Goal: Task Accomplishment & Management: Complete application form

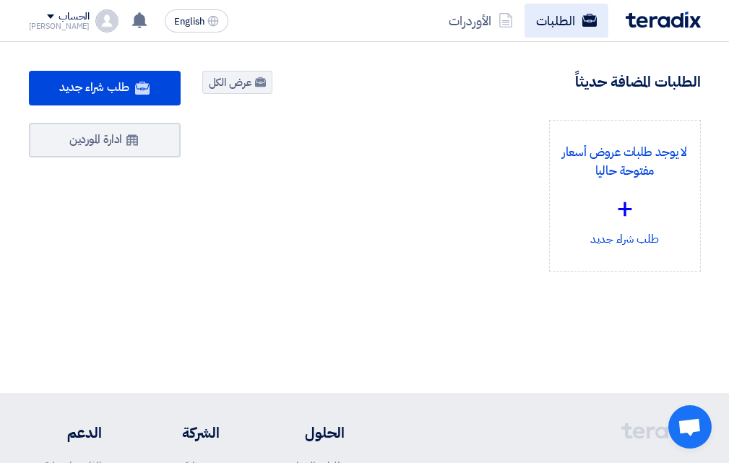
click at [555, 23] on link "الطلبات" at bounding box center [566, 21] width 84 height 34
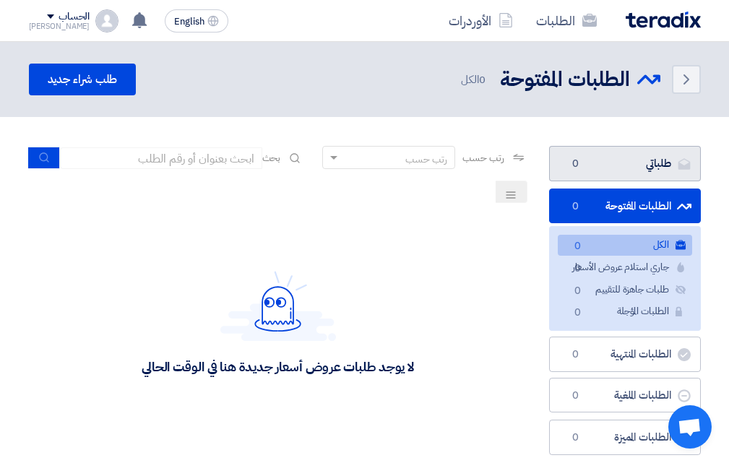
click at [646, 167] on link "طلباتي طلباتي 0" at bounding box center [625, 163] width 152 height 35
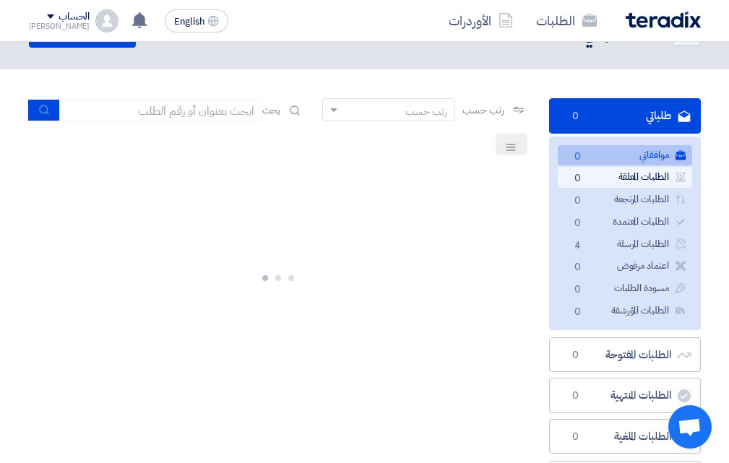
scroll to position [72, 0]
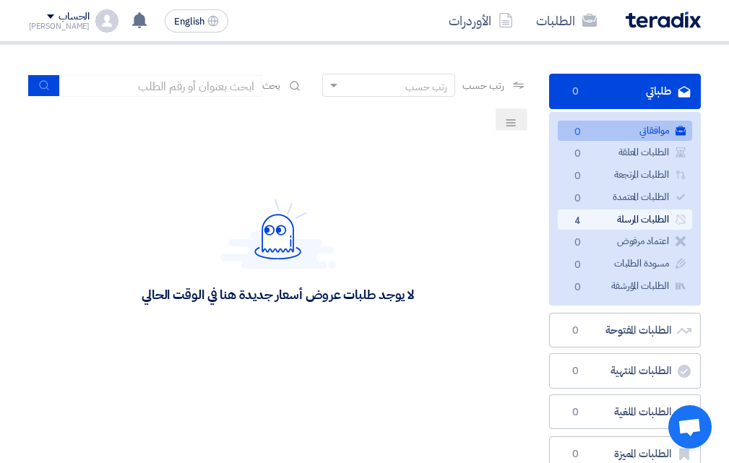
click at [615, 217] on link "الطلبات المرسلة الطلبات المرسلة 4" at bounding box center [625, 219] width 134 height 21
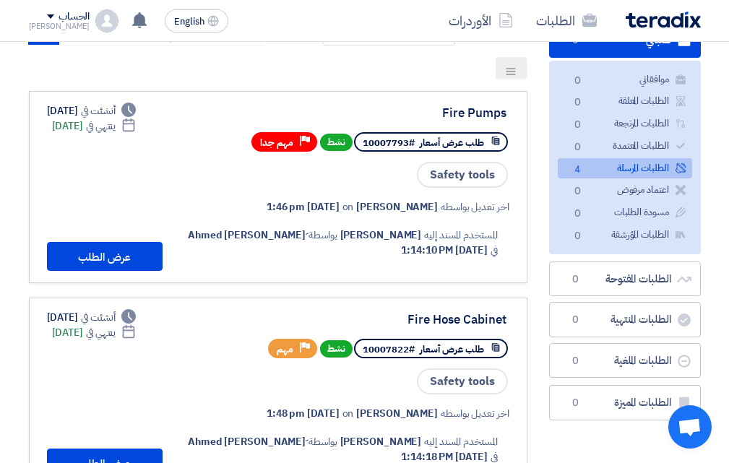
scroll to position [0, 0]
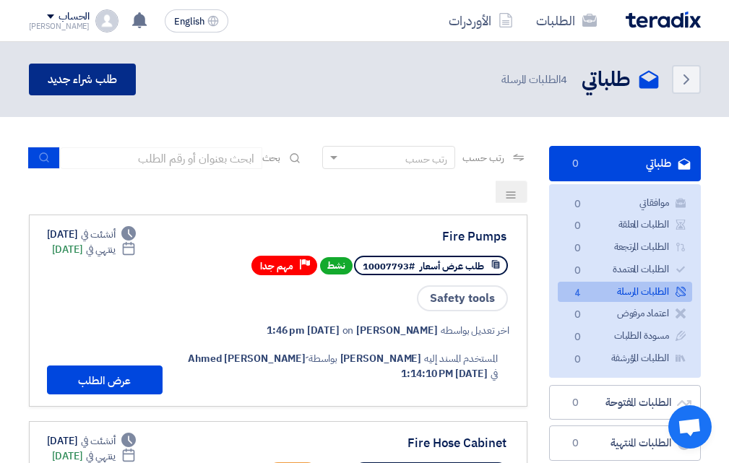
click at [85, 82] on link "طلب شراء جديد" at bounding box center [83, 80] width 108 height 32
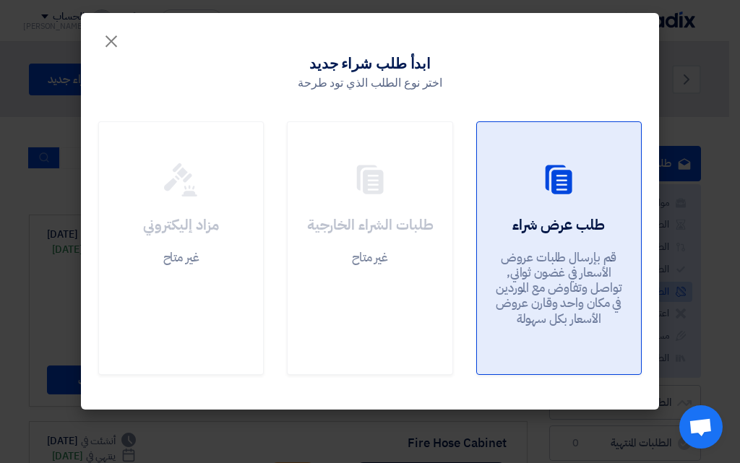
click at [533, 214] on h2 "طلب عرض شراء" at bounding box center [558, 224] width 92 height 20
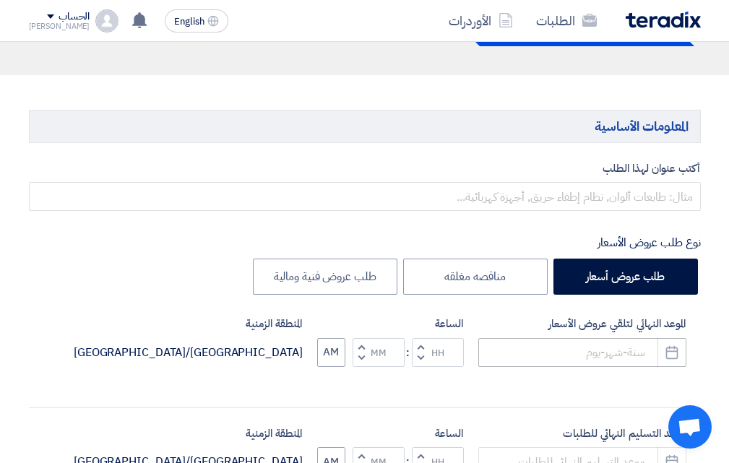
scroll to position [144, 0]
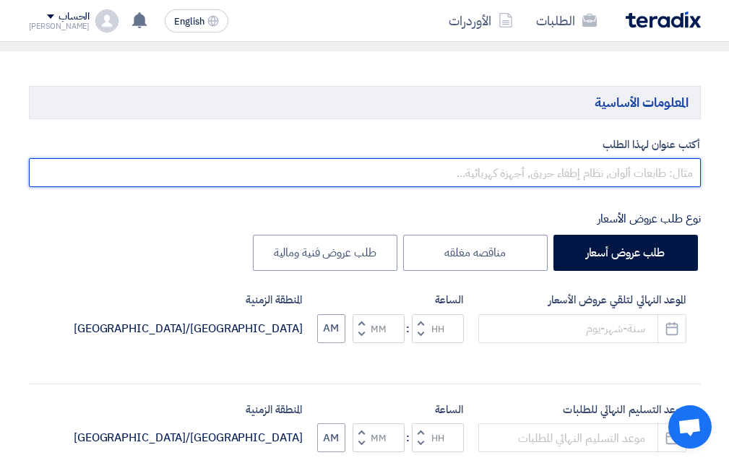
click at [615, 181] on input "text" at bounding box center [365, 172] width 672 height 29
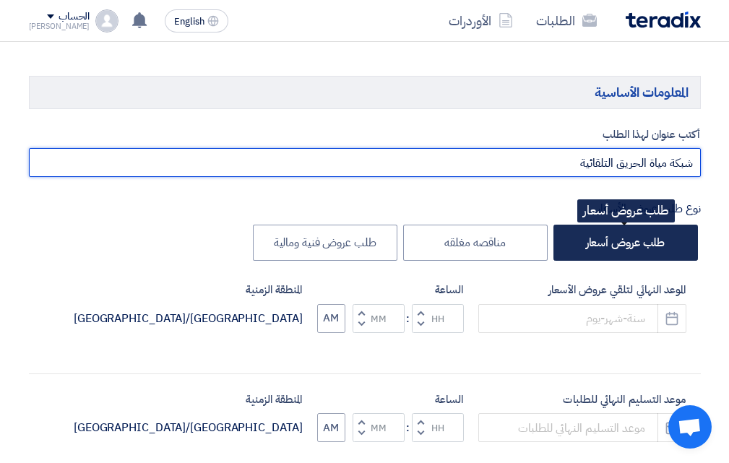
scroll to position [217, 0]
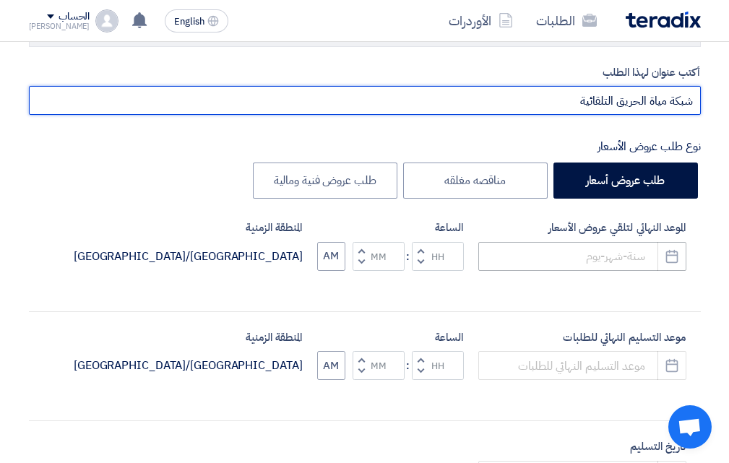
type input "شبكة مياة الحريق التلقائية"
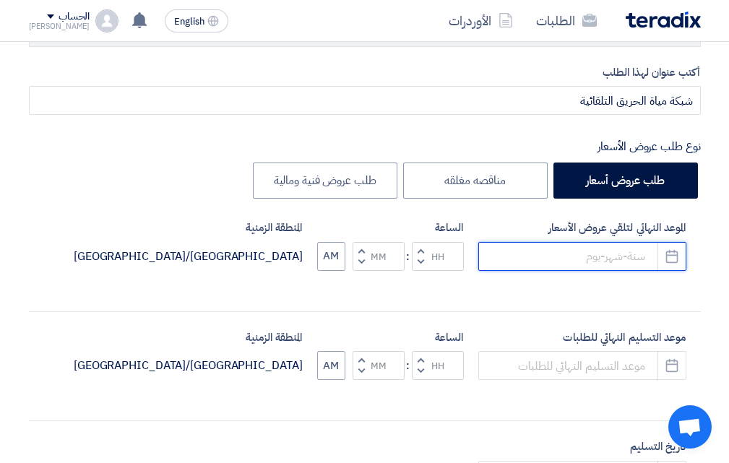
click at [606, 256] on input at bounding box center [582, 256] width 208 height 29
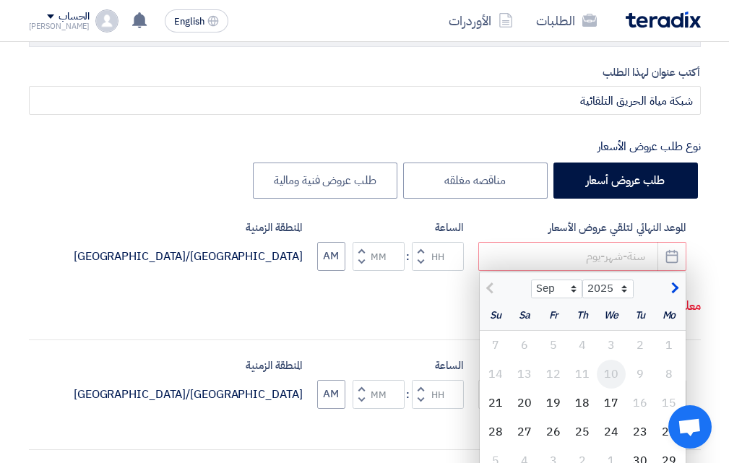
scroll to position [289, 0]
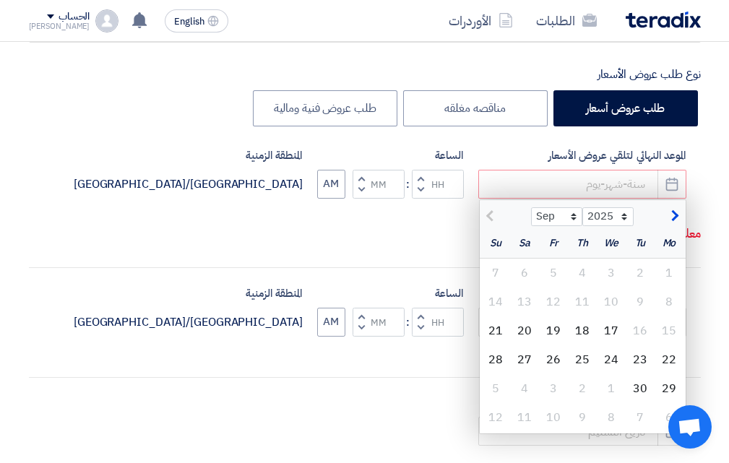
click at [409, 250] on div "الموعد النهائي لتلقي عروض الأسعار Sep Oct Nov [DATE] 2026 2027 2028 2029 2030 2…" at bounding box center [365, 198] width 672 height 103
click at [413, 245] on div "الموعد النهائي لتلقي عروض الأسعار Sep Oct Nov [DATE] 2026 2027 2028 2029 2030 2…" at bounding box center [365, 198] width 672 height 103
click at [568, 182] on input at bounding box center [582, 184] width 208 height 29
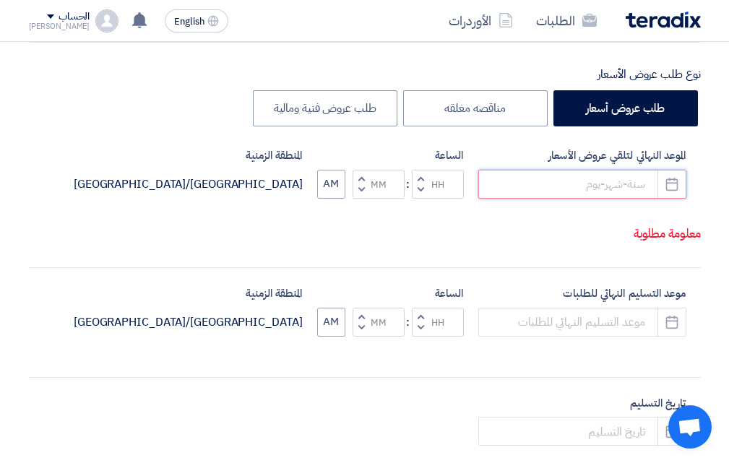
click at [640, 185] on input at bounding box center [582, 184] width 208 height 29
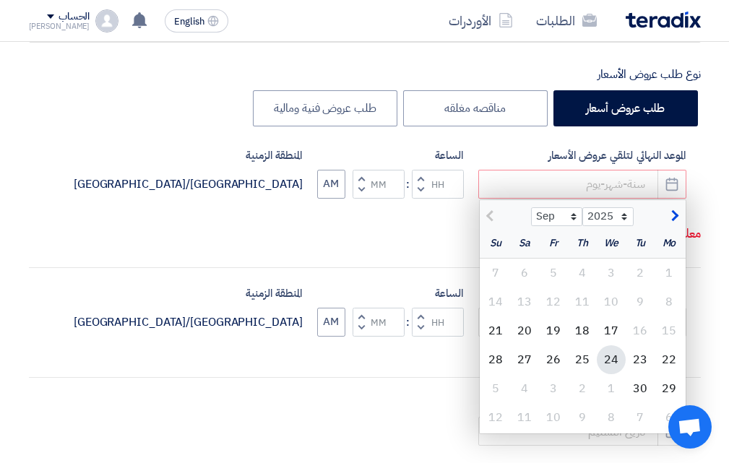
click at [610, 355] on div "24" at bounding box center [611, 359] width 29 height 29
type input "[DATE]"
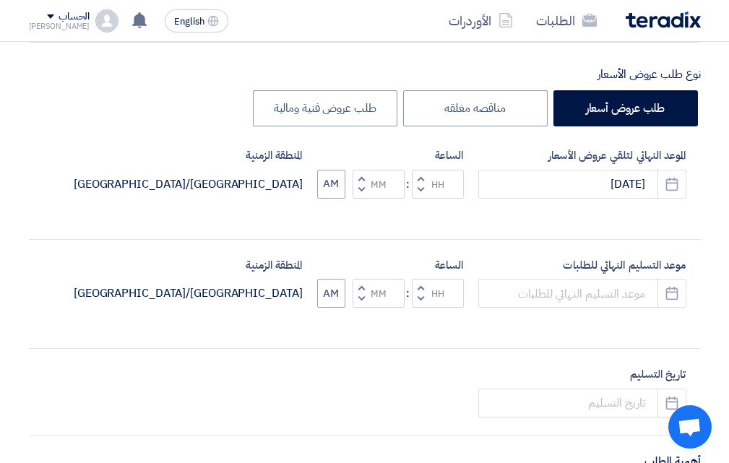
click at [423, 192] on button "Decrement hours" at bounding box center [420, 190] width 17 height 18
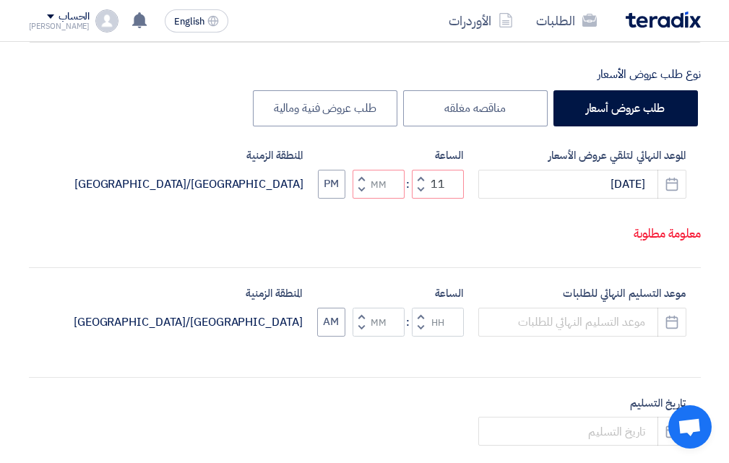
click at [422, 195] on span "button" at bounding box center [419, 189] width 5 height 11
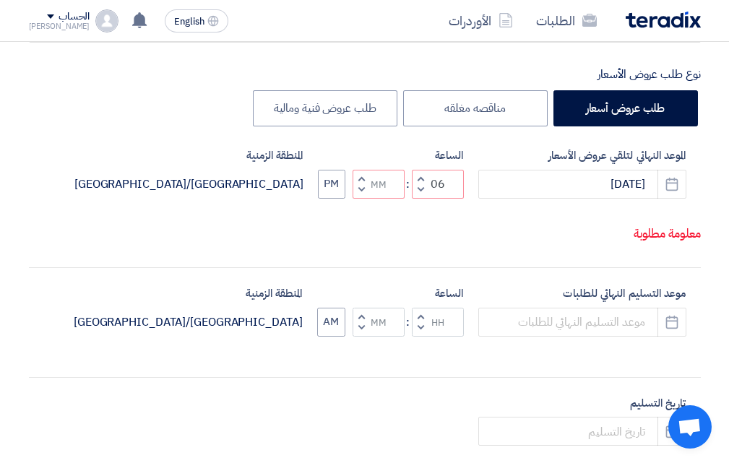
click at [422, 195] on span "button" at bounding box center [419, 189] width 5 height 11
click at [416, 199] on button "Decrement hours" at bounding box center [420, 190] width 17 height 18
type input "04"
click at [360, 183] on span "button" at bounding box center [360, 178] width 5 height 11
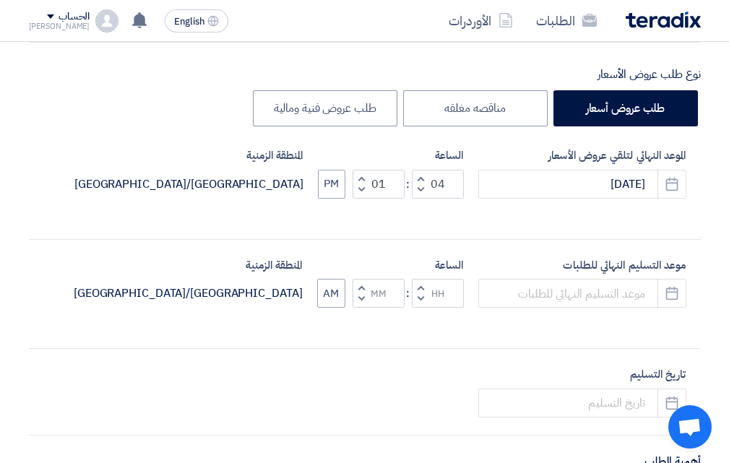
click at [360, 195] on button "Decrement minutes" at bounding box center [360, 190] width 17 height 18
type input "00"
click at [363, 191] on button "Decrement minutes" at bounding box center [360, 190] width 17 height 18
type input "03"
type input "59"
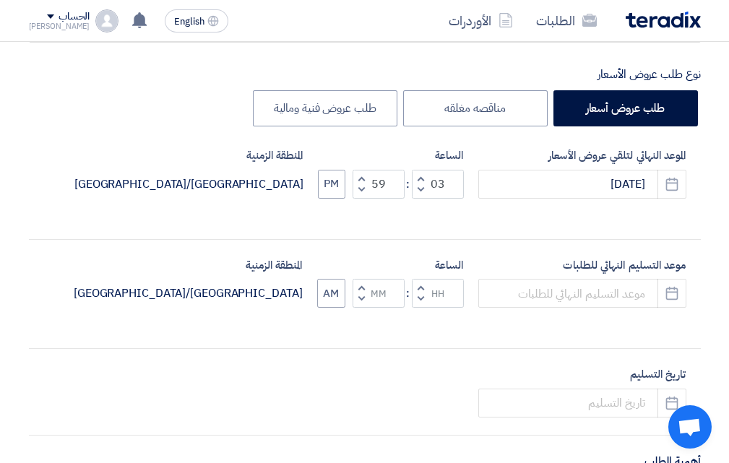
click at [363, 177] on span "button" at bounding box center [360, 178] width 5 height 11
type input "04"
type input "00"
click at [463, 370] on div "تاريخ التسليم Pick a date" at bounding box center [365, 391] width 672 height 51
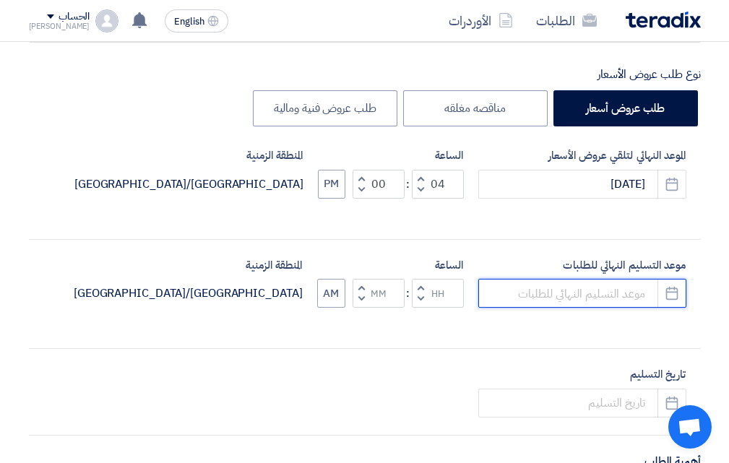
click at [636, 292] on input at bounding box center [582, 293] width 208 height 29
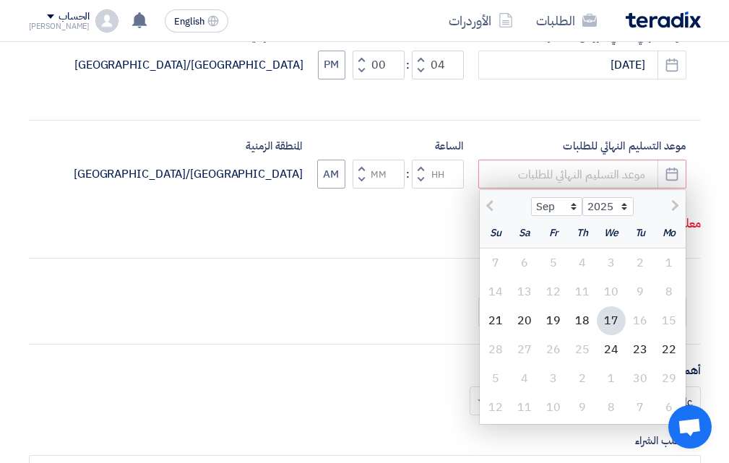
scroll to position [433, 0]
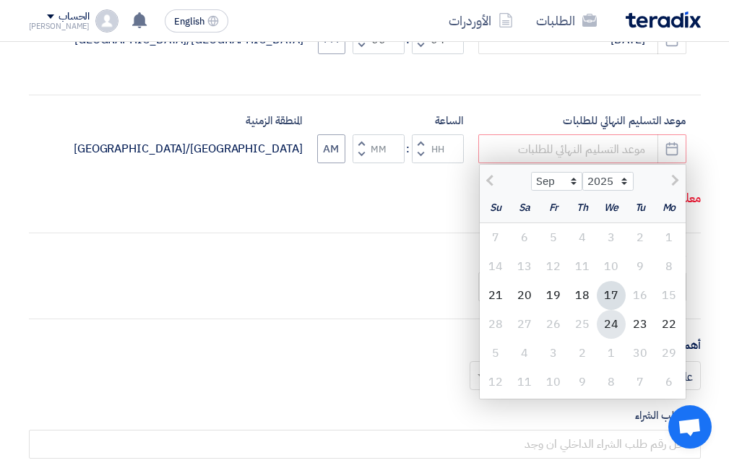
click at [613, 324] on div "24" at bounding box center [611, 324] width 29 height 29
type input "[DATE]"
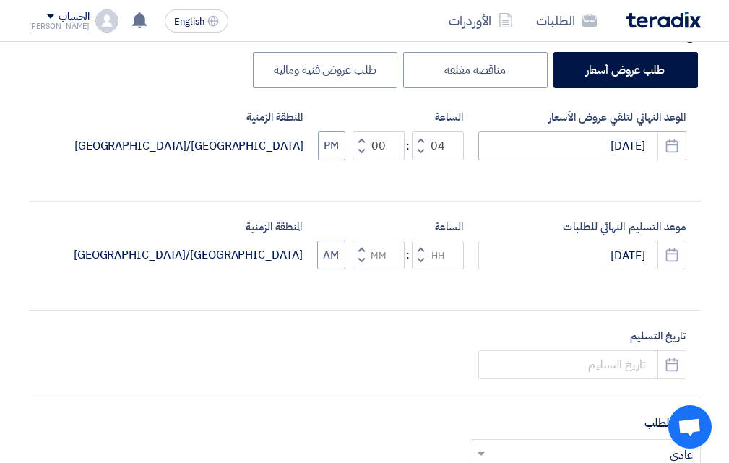
scroll to position [361, 0]
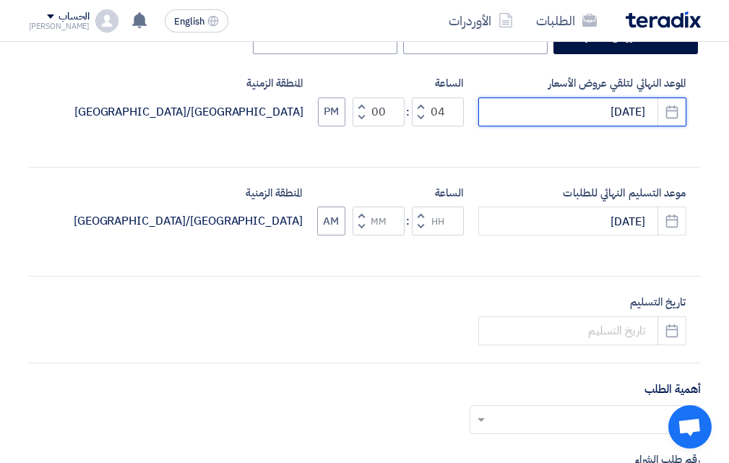
click at [643, 112] on input "[DATE]" at bounding box center [582, 111] width 208 height 29
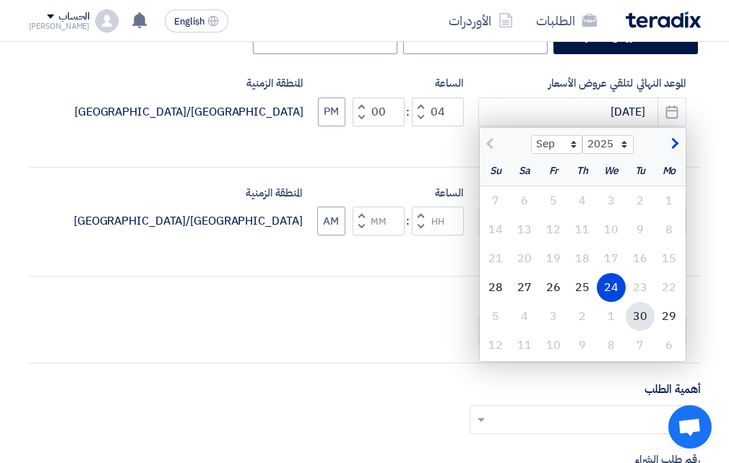
click at [640, 313] on div "30" at bounding box center [639, 316] width 29 height 29
type input "[DATE]"
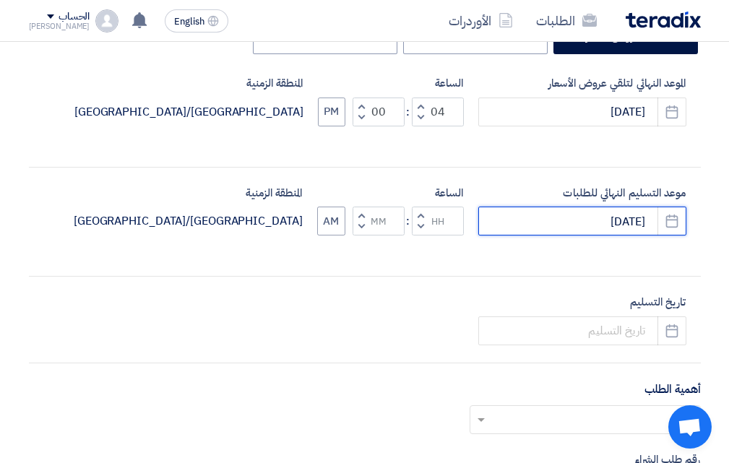
click at [603, 217] on input "[DATE]" at bounding box center [582, 221] width 208 height 29
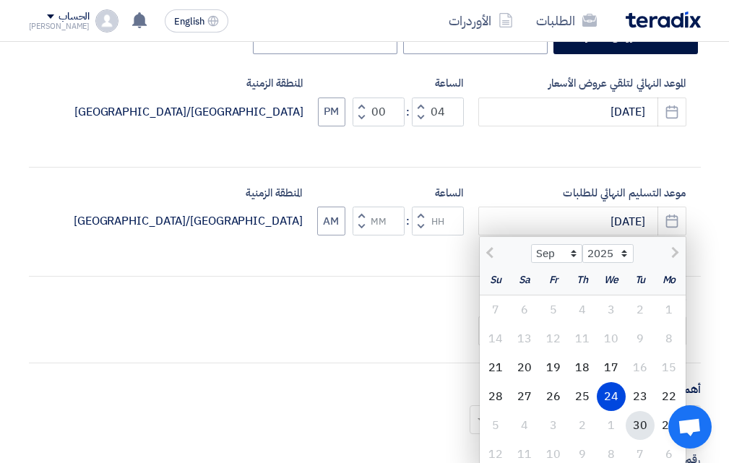
click at [640, 419] on div "30" at bounding box center [639, 425] width 29 height 29
type input "[DATE]"
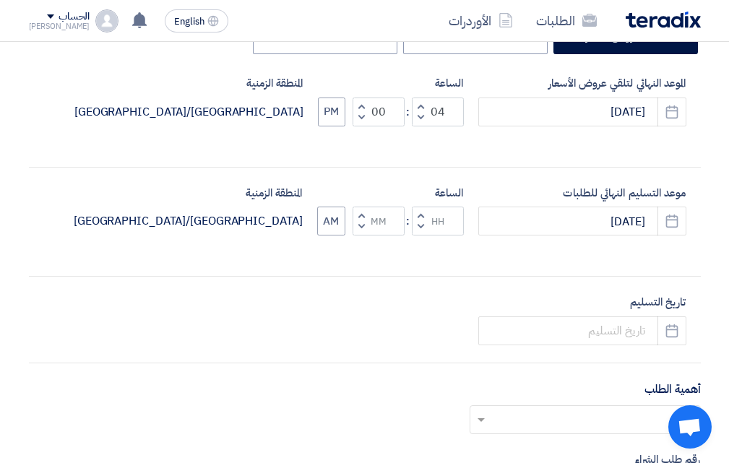
drag, startPoint x: 365, startPoint y: 381, endPoint x: 374, endPoint y: 378, distance: 10.1
click at [365, 381] on div "أهمية الطلب أختر أهمية الطلب... × عادي ×" at bounding box center [365, 413] width 672 height 65
click at [417, 222] on button "Decrement hours" at bounding box center [420, 227] width 17 height 18
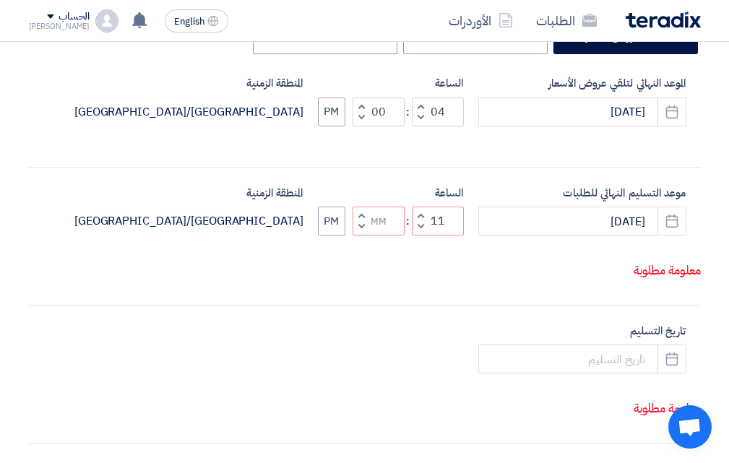
click at [420, 232] on span "button" at bounding box center [419, 226] width 5 height 11
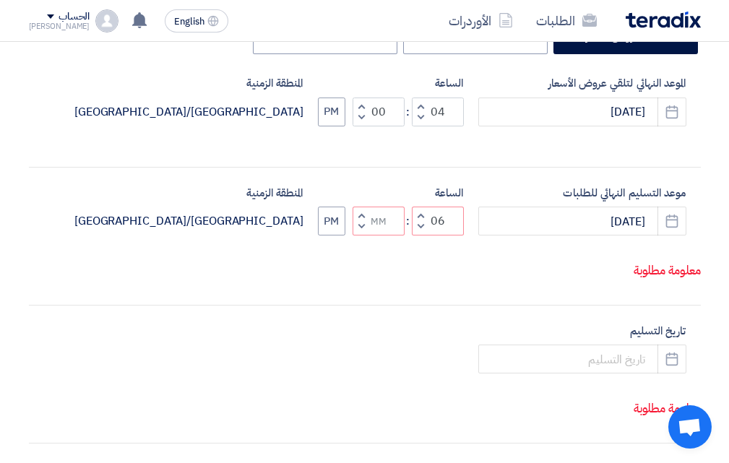
click at [420, 232] on span "button" at bounding box center [419, 226] width 5 height 11
type input "04"
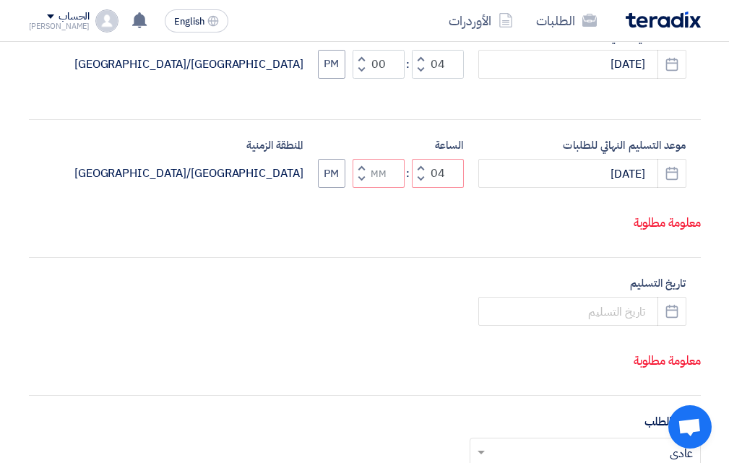
scroll to position [433, 0]
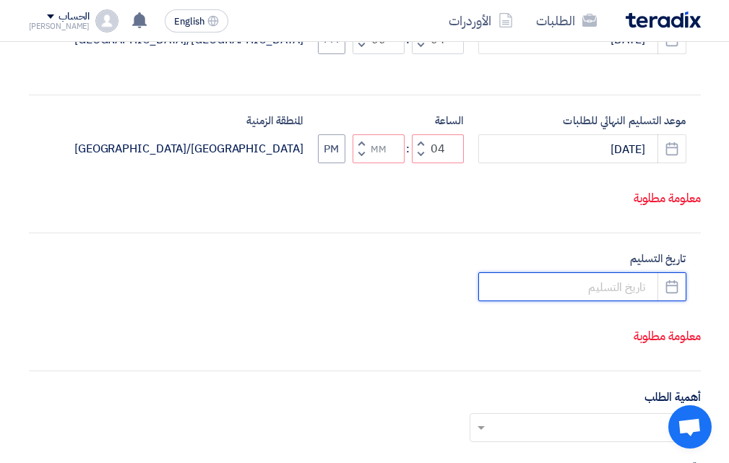
click at [607, 301] on input at bounding box center [582, 286] width 208 height 29
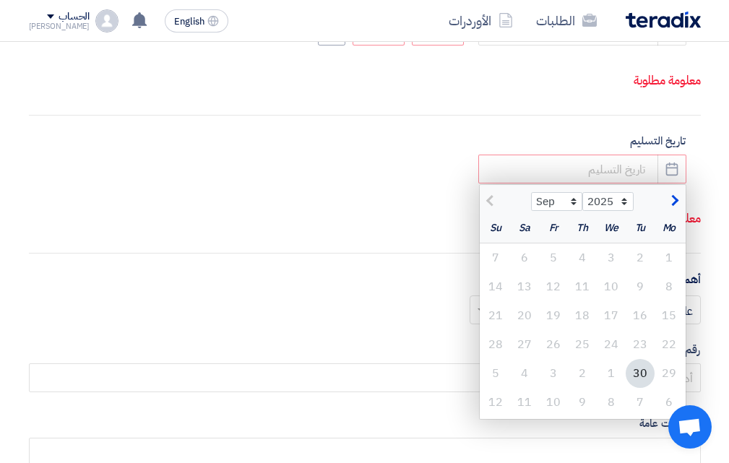
scroll to position [578, 0]
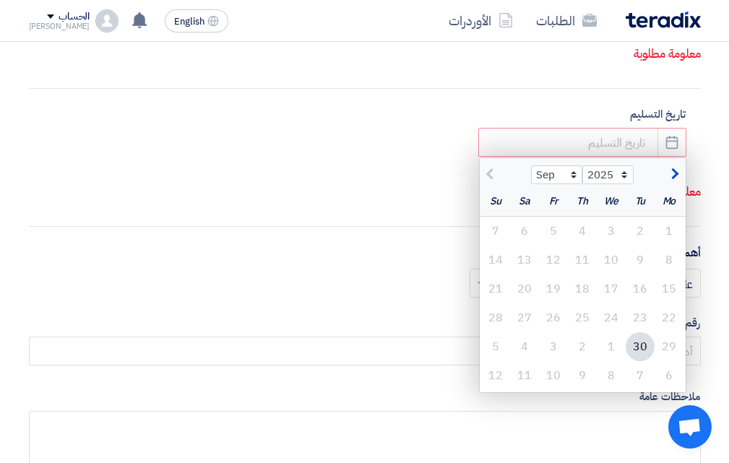
click at [640, 361] on div "30" at bounding box center [639, 346] width 29 height 29
type input "[DATE]"
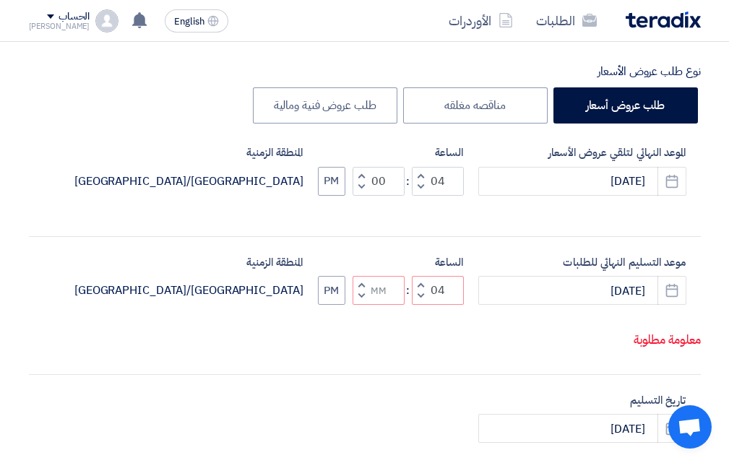
scroll to position [289, 0]
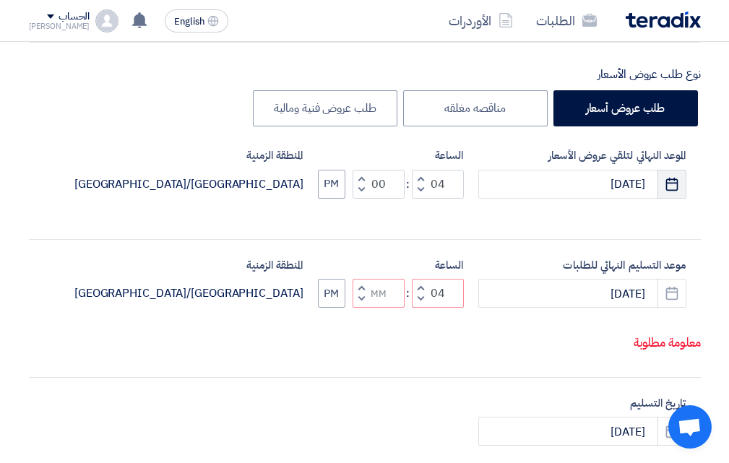
click at [666, 189] on use "button" at bounding box center [672, 183] width 12 height 13
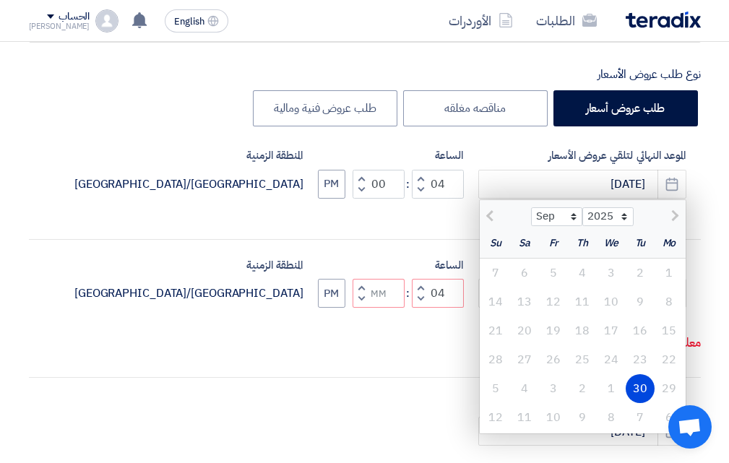
drag, startPoint x: 352, startPoint y: 391, endPoint x: 408, endPoint y: 359, distance: 64.0
click at [354, 360] on div "موعد التسليم النهائي للطلبات [DATE] Pick a date الساعة Increment hours 04 Decre…" at bounding box center [365, 308] width 672 height 103
click at [420, 352] on p "معلومة مطلوبة" at bounding box center [365, 343] width 671 height 19
click at [675, 181] on use "button" at bounding box center [672, 183] width 12 height 13
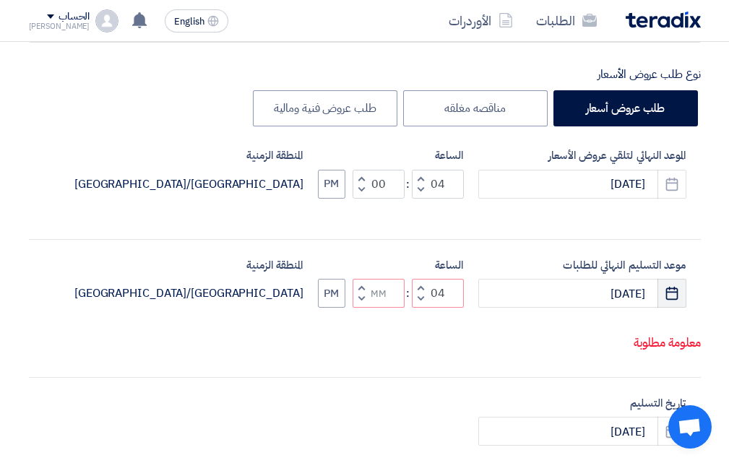
click at [672, 294] on icon "Pick a date" at bounding box center [671, 293] width 14 height 14
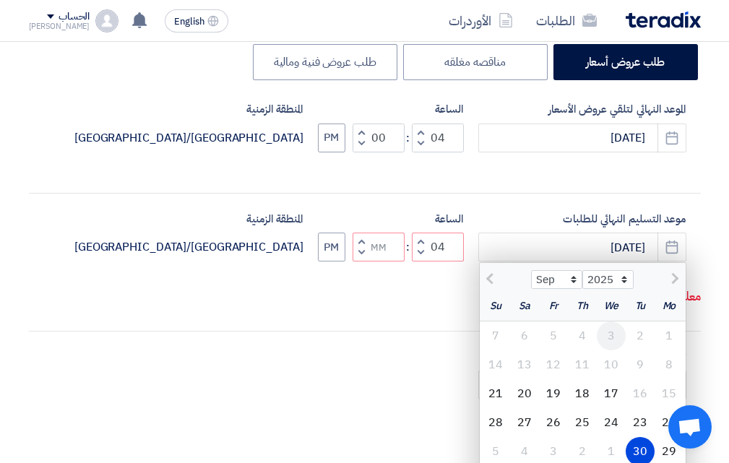
scroll to position [361, 0]
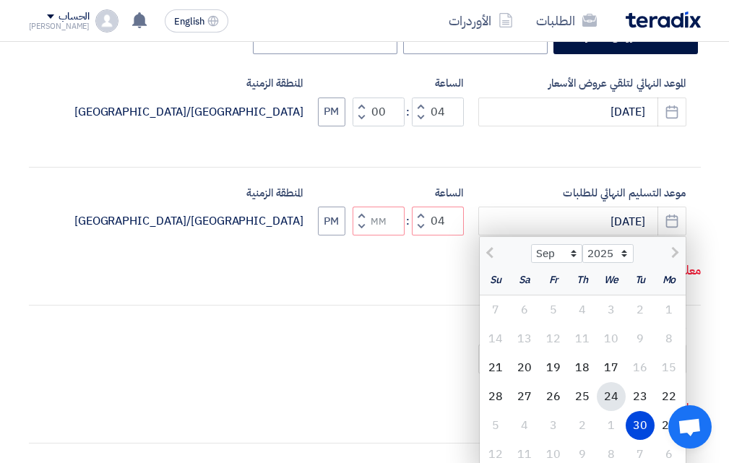
click at [610, 395] on div "24" at bounding box center [611, 396] width 29 height 29
type input "[DATE]"
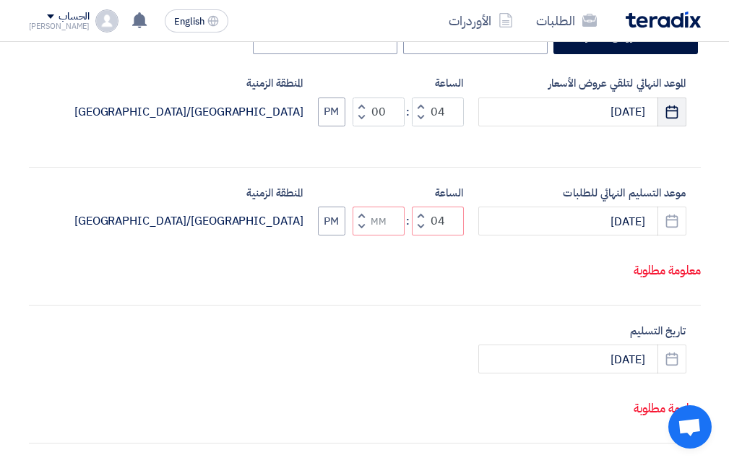
click at [666, 112] on use "button" at bounding box center [672, 111] width 12 height 13
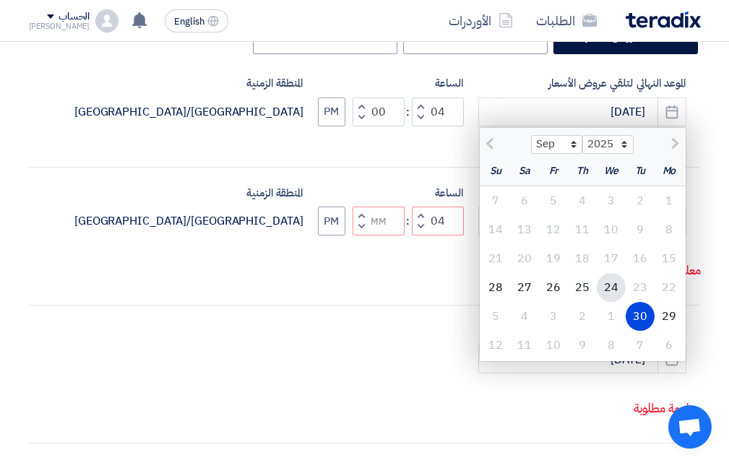
click at [608, 290] on div "24" at bounding box center [611, 287] width 29 height 29
type input "[DATE]"
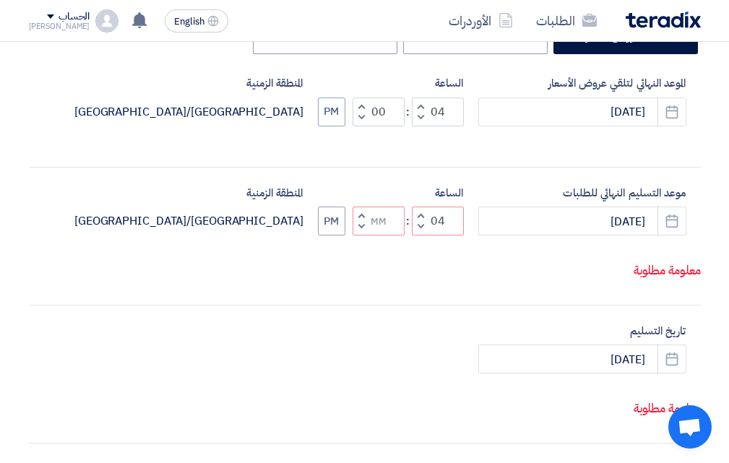
click at [514, 287] on div "موعد التسليم النهائي للطلبات [DATE] Pick a date الساعة Increment hours 04 Decre…" at bounding box center [365, 236] width 672 height 103
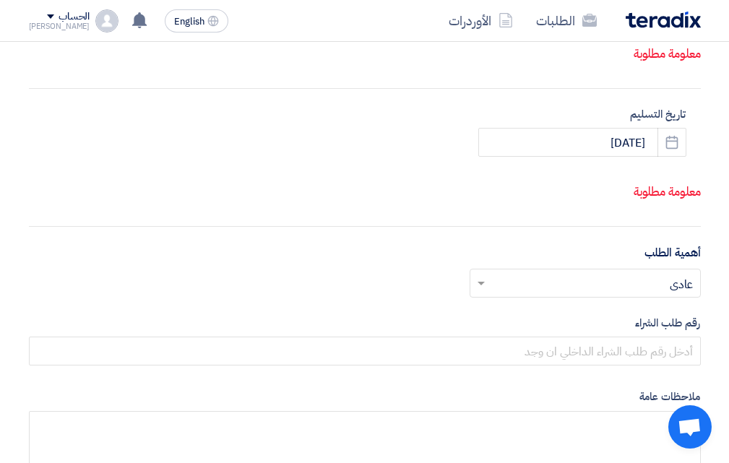
scroll to position [650, 0]
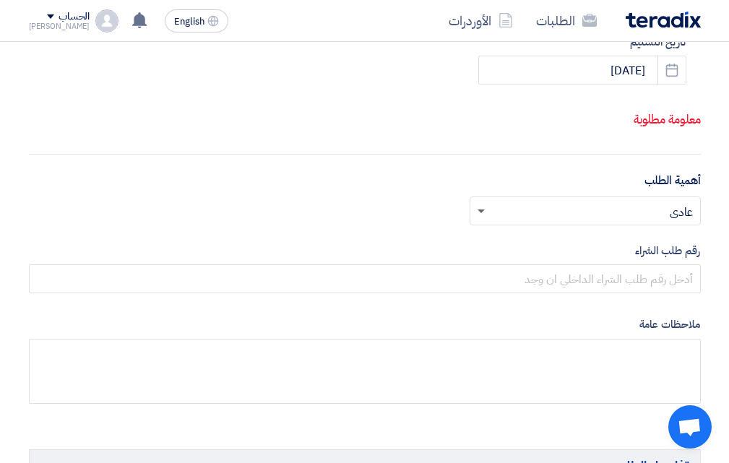
click at [480, 214] on span at bounding box center [480, 211] width 7 height 5
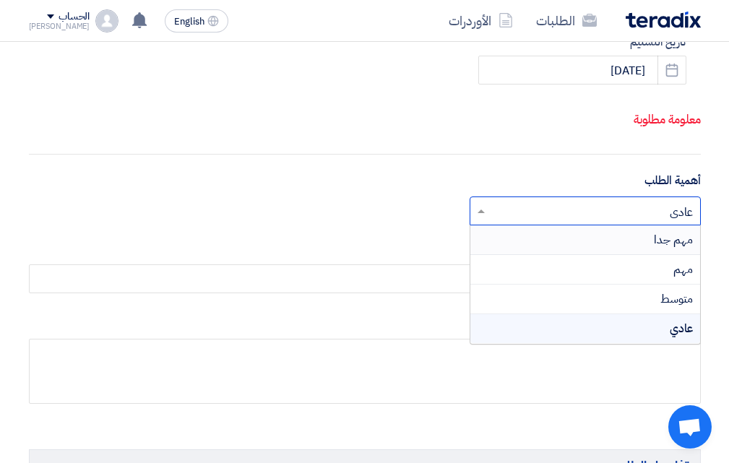
click at [654, 248] on span "مهم جدا" at bounding box center [673, 239] width 39 height 17
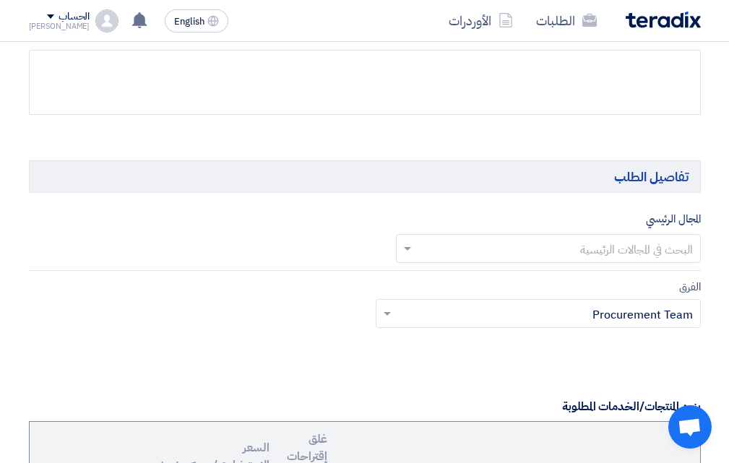
scroll to position [1011, 0]
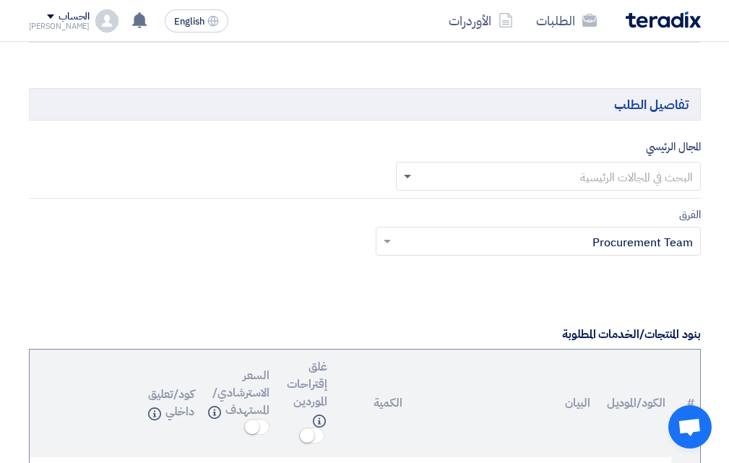
click at [407, 180] on span at bounding box center [407, 177] width 7 height 5
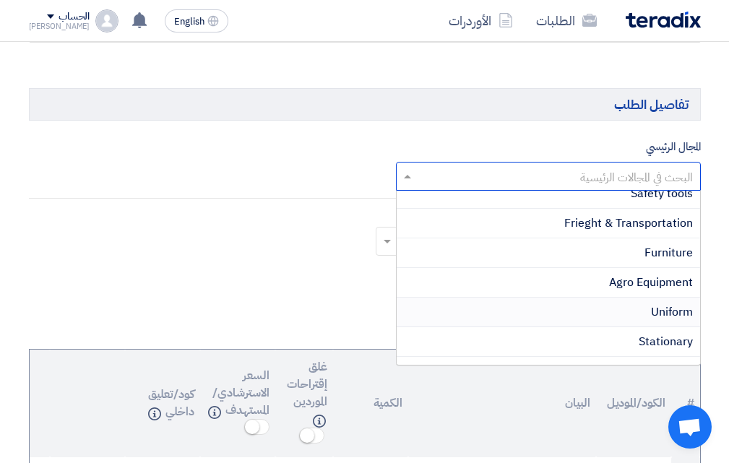
scroll to position [650, 0]
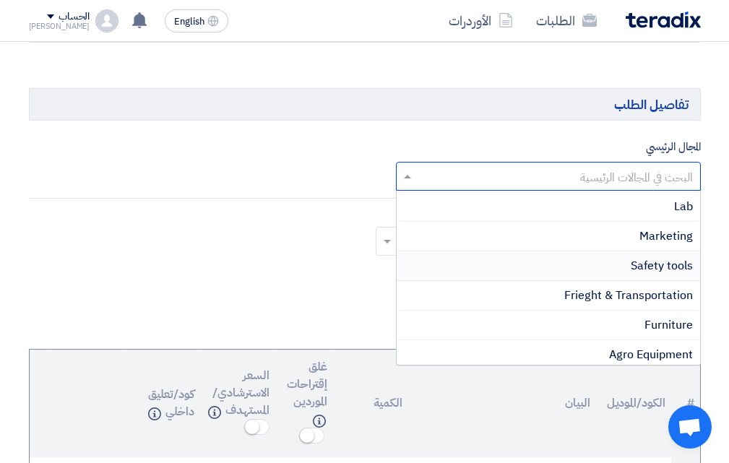
click at [650, 274] on span "Safety tools" at bounding box center [661, 265] width 62 height 17
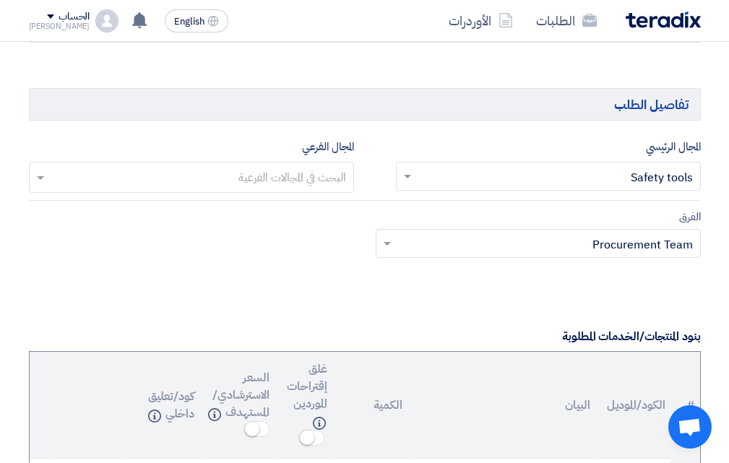
click at [40, 191] on input "text" at bounding box center [190, 179] width 311 height 24
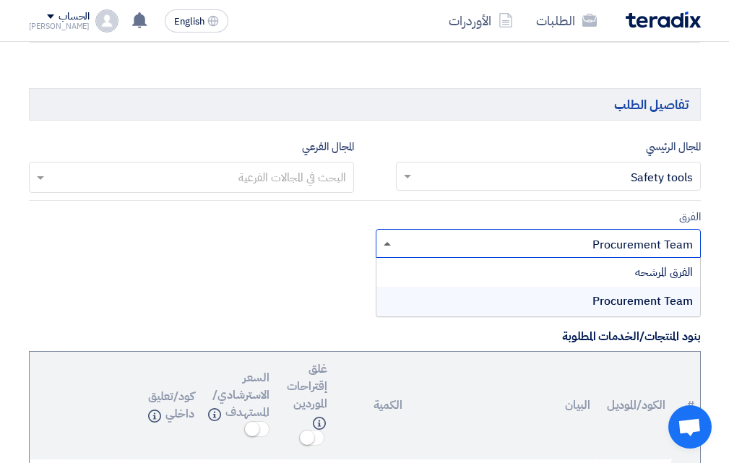
click at [389, 252] on span at bounding box center [385, 243] width 18 height 17
click at [319, 276] on div "الفرق Teams.. × Procurement Team × الفرق المرشحه Procurement Team" at bounding box center [364, 242] width 693 height 68
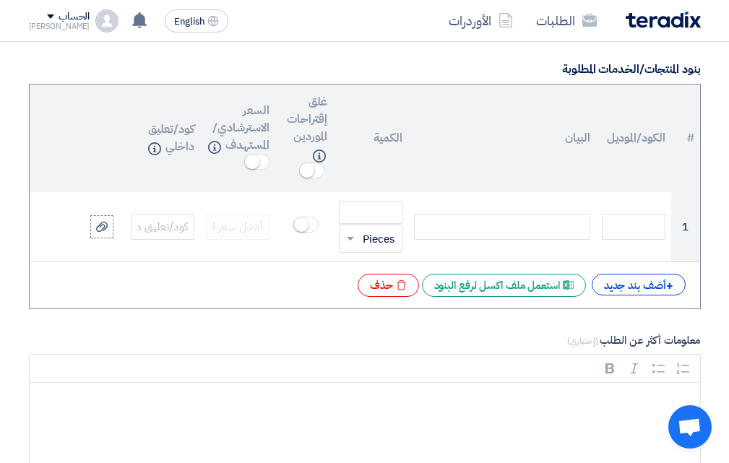
scroll to position [1300, 0]
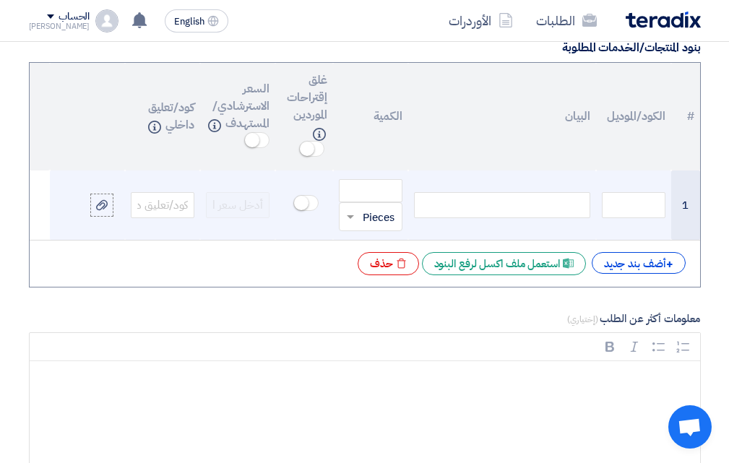
click at [530, 218] on div at bounding box center [502, 205] width 176 height 26
paste div
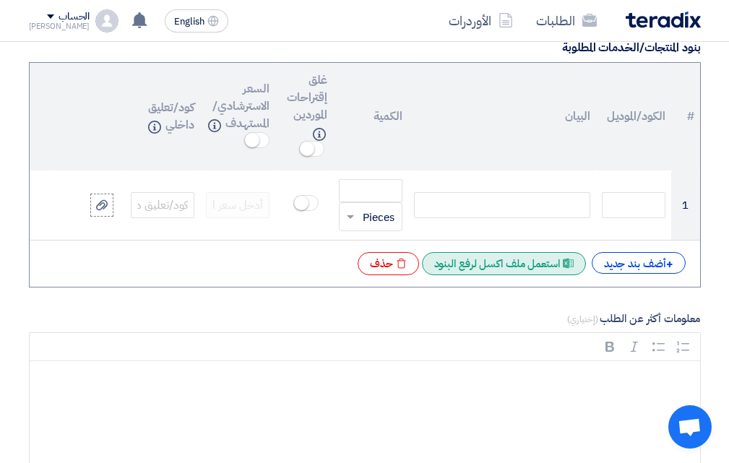
scroll to position [1293, 0]
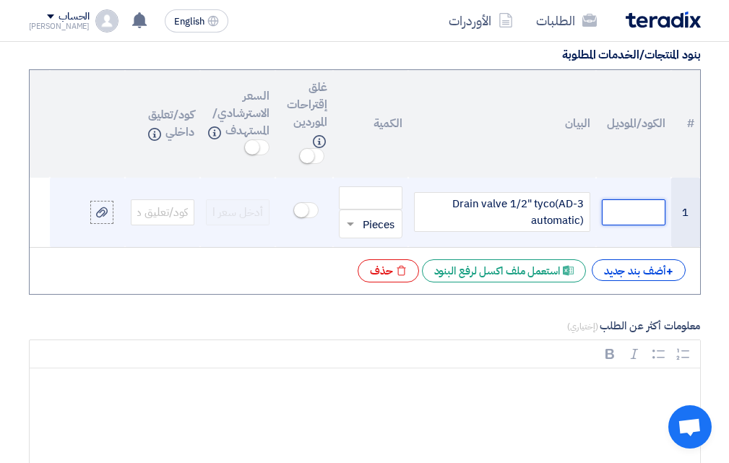
click at [618, 225] on input "text" at bounding box center [634, 212] width 64 height 26
type input "ف"
type input "TYCO"
click at [348, 227] on span at bounding box center [350, 224] width 7 height 5
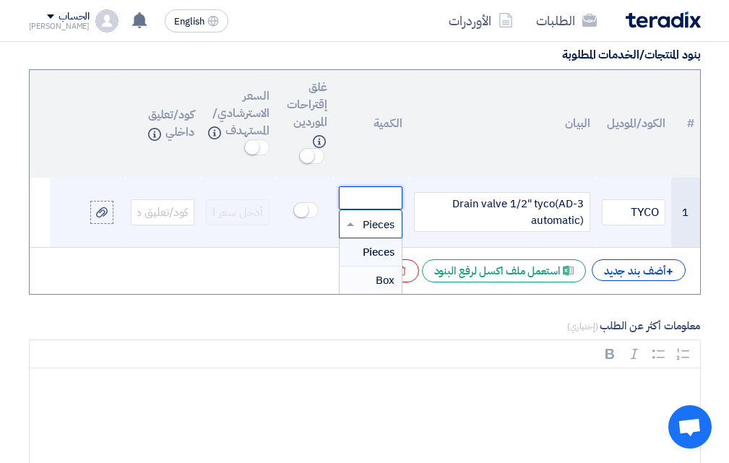
click at [368, 209] on input "number" at bounding box center [371, 197] width 64 height 23
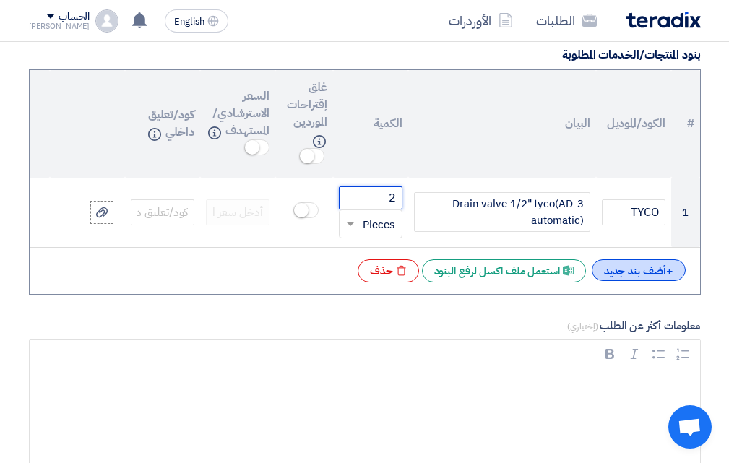
type input "2"
click at [632, 281] on div "+ أضف بند جديد" at bounding box center [638, 270] width 94 height 22
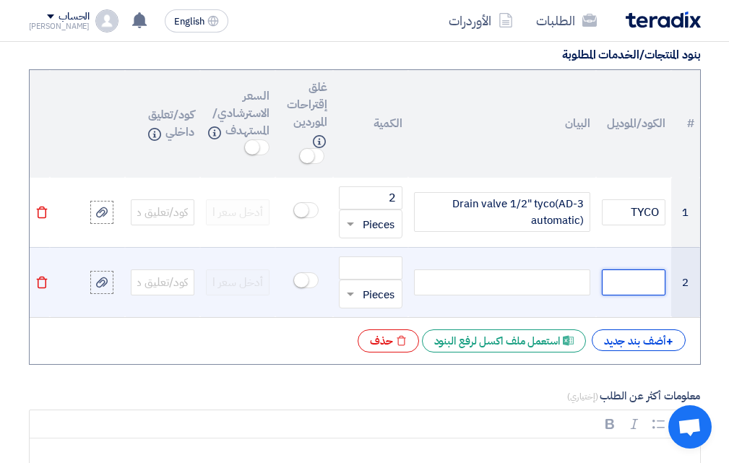
click at [636, 295] on input "text" at bounding box center [634, 282] width 64 height 26
click at [552, 295] on div at bounding box center [502, 282] width 176 height 26
paste div
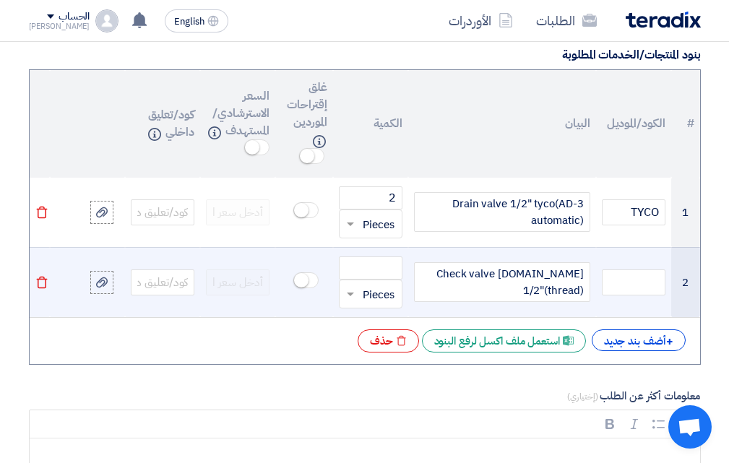
click at [521, 302] on div "Check valve [DOMAIN_NAME] 1/2"(thread)" at bounding box center [502, 282] width 176 height 40
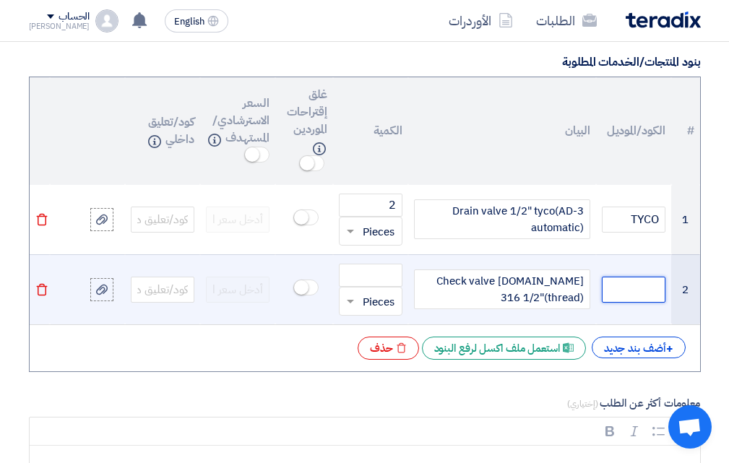
click at [642, 303] on input "text" at bounding box center [634, 290] width 64 height 26
click at [367, 287] on input "number" at bounding box center [371, 275] width 64 height 23
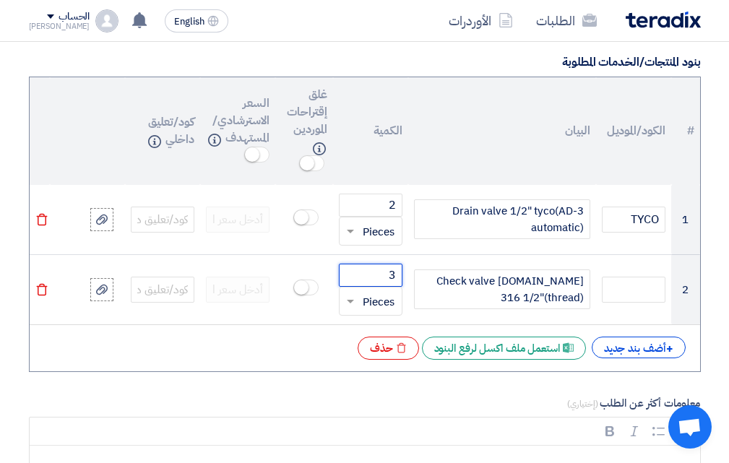
type input "3"
click at [301, 360] on div "+ أضف بند جديد Excel file استعمل ملف اكسل لرفع البنود Excel file حذف" at bounding box center [364, 348] width 647 height 23
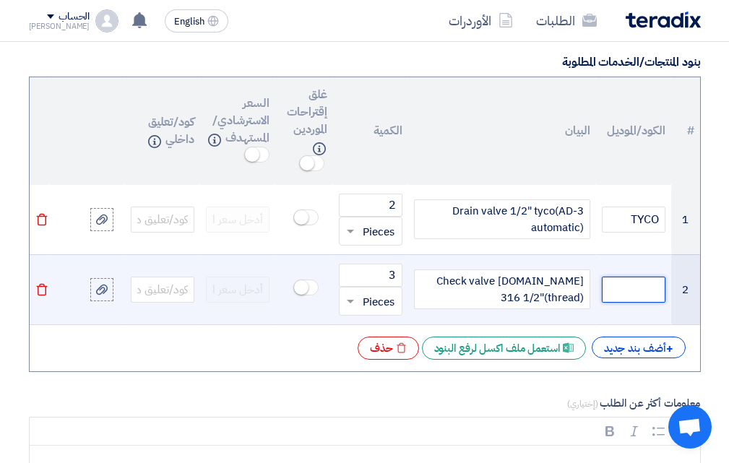
click at [627, 303] on input "text" at bounding box center [634, 290] width 64 height 26
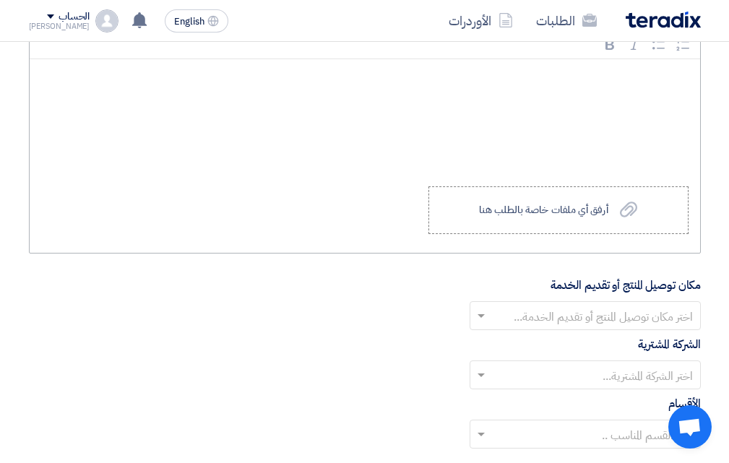
scroll to position [1647, 0]
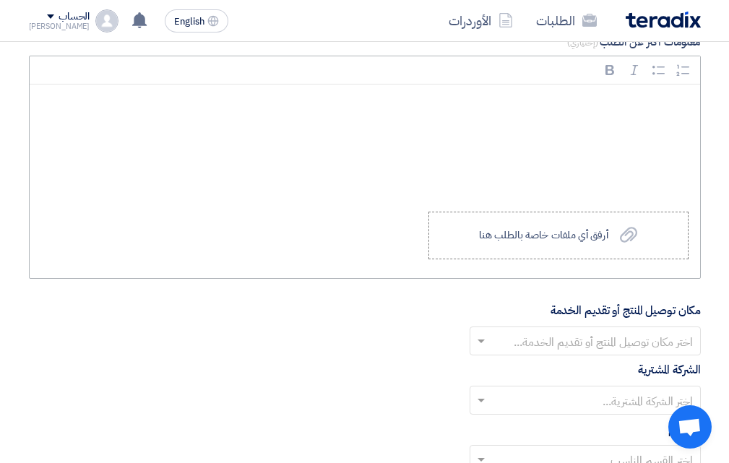
drag, startPoint x: 612, startPoint y: 230, endPoint x: 606, endPoint y: 235, distance: 8.2
click at [611, 200] on div "Rich Text Editor, main" at bounding box center [365, 142] width 670 height 116
click at [625, 243] on use at bounding box center [628, 235] width 17 height 16
click at [0, 0] on input "Upload a file أرفق أي ملفات خاصة بالطلب هنا" at bounding box center [0, 0] width 0 height 0
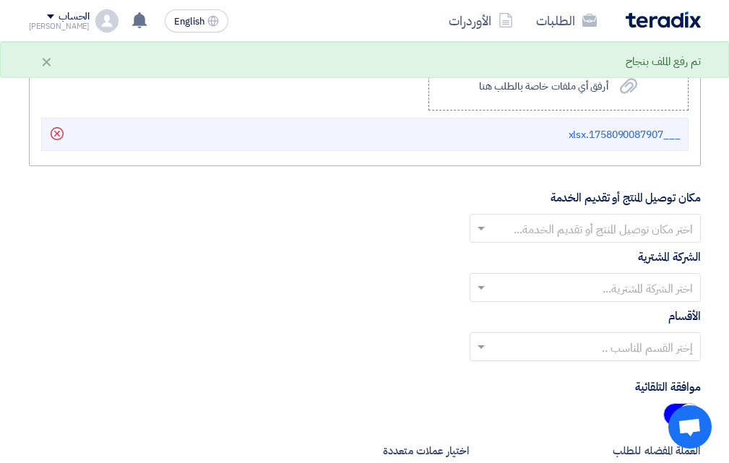
scroll to position [1863, 0]
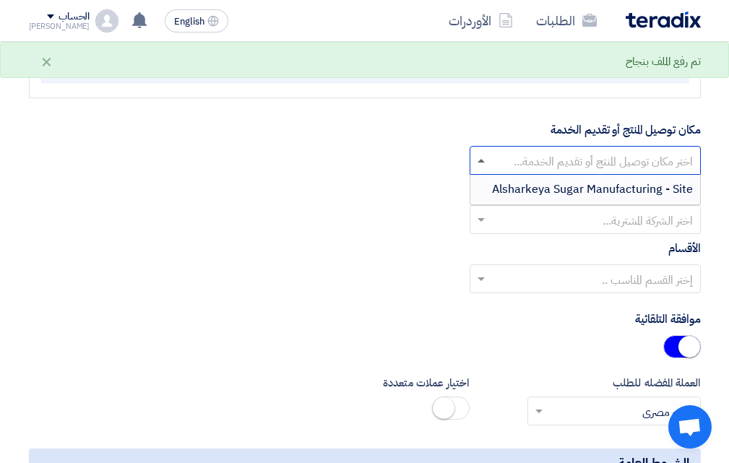
click at [481, 169] on span at bounding box center [479, 160] width 18 height 17
click at [532, 198] on span "Alsharkeya Sugar Manufacturing - Site" at bounding box center [592, 189] width 201 height 17
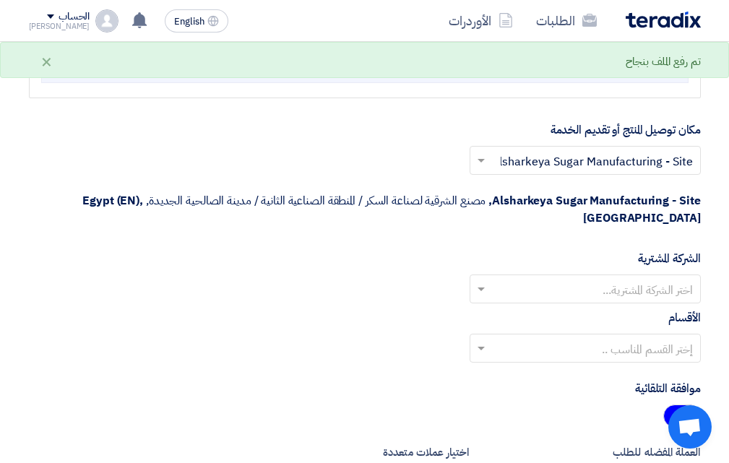
click at [602, 302] on input "text" at bounding box center [593, 290] width 202 height 24
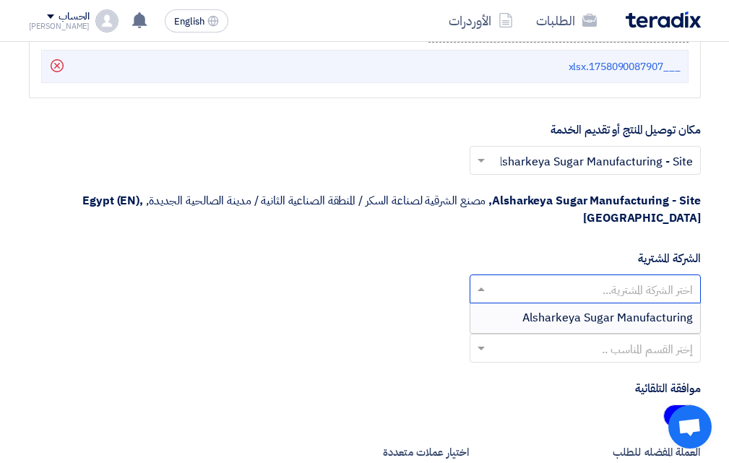
click at [573, 326] on span "Alsharkeya Sugar Manufacturing" at bounding box center [607, 317] width 170 height 17
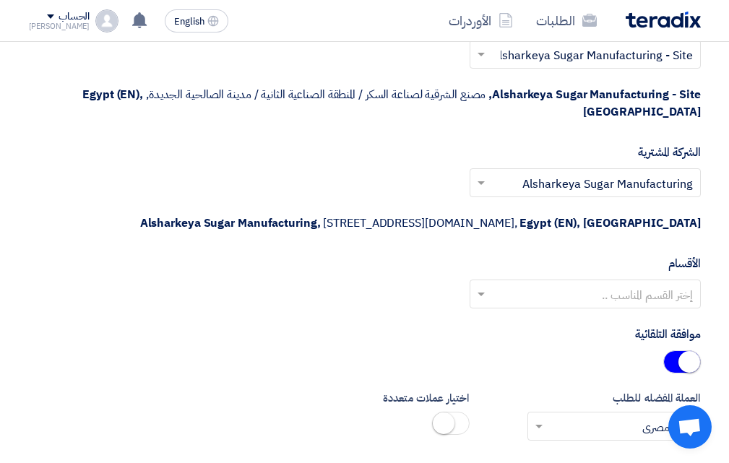
scroll to position [2008, 0]
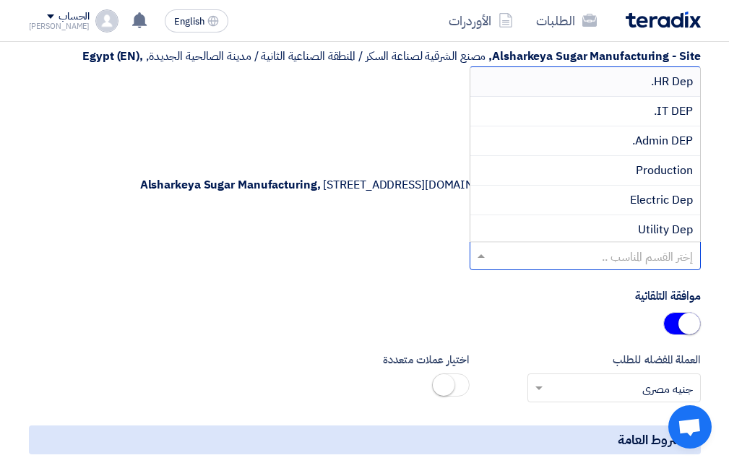
click at [598, 269] on input "text" at bounding box center [593, 257] width 202 height 24
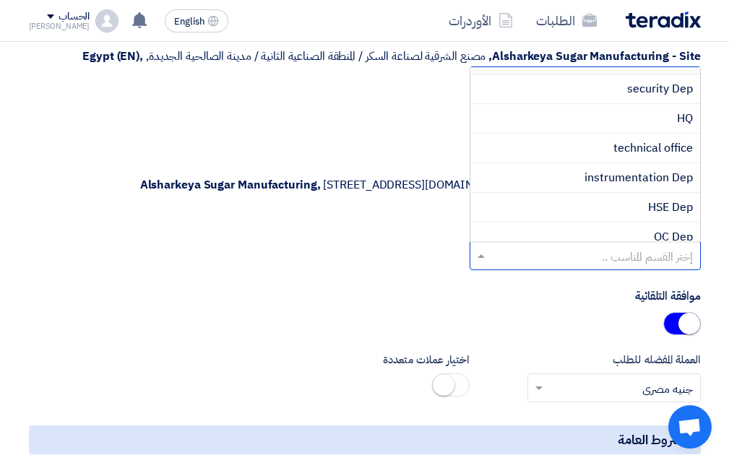
scroll to position [359, 0]
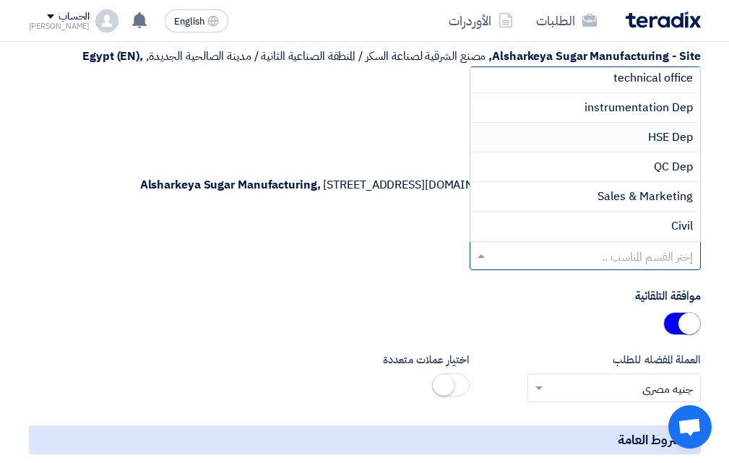
click at [665, 146] on span "HSE Dep" at bounding box center [670, 137] width 45 height 17
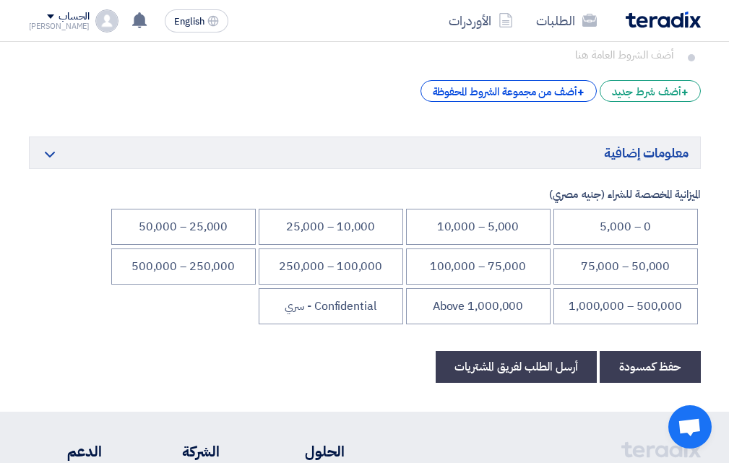
scroll to position [2513, 0]
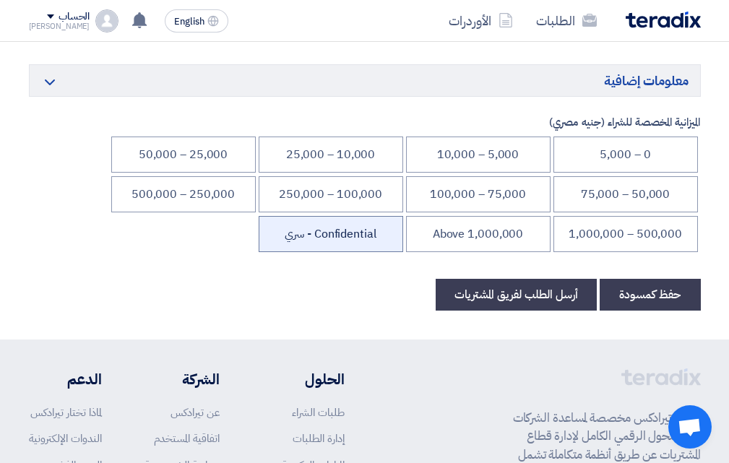
click at [345, 252] on li "Confidential - سري" at bounding box center [331, 234] width 144 height 36
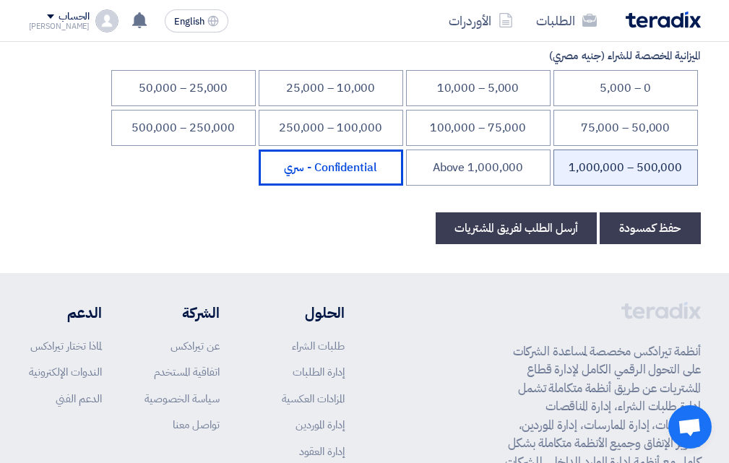
scroll to position [2530, 0]
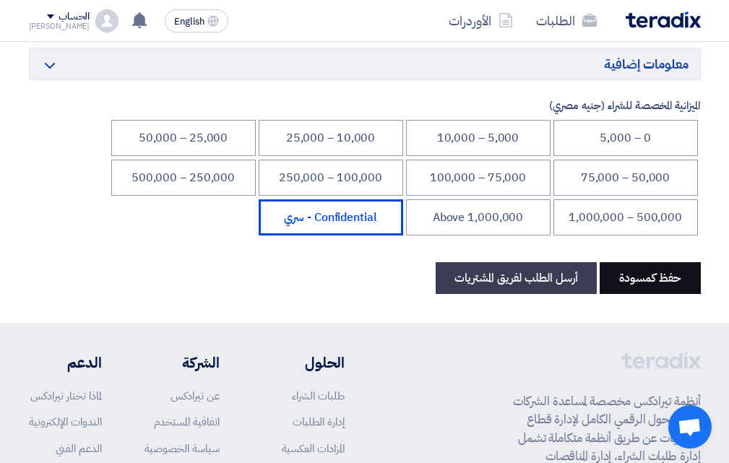
click at [649, 294] on button "حفظ كمسودة" at bounding box center [649, 278] width 101 height 32
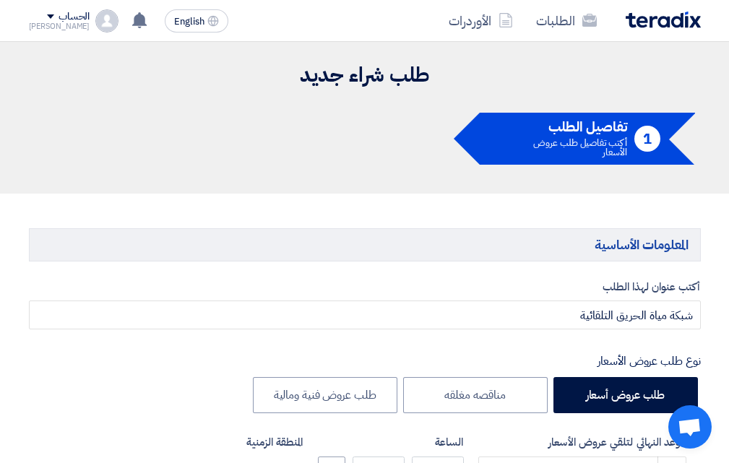
scroll to position [0, 0]
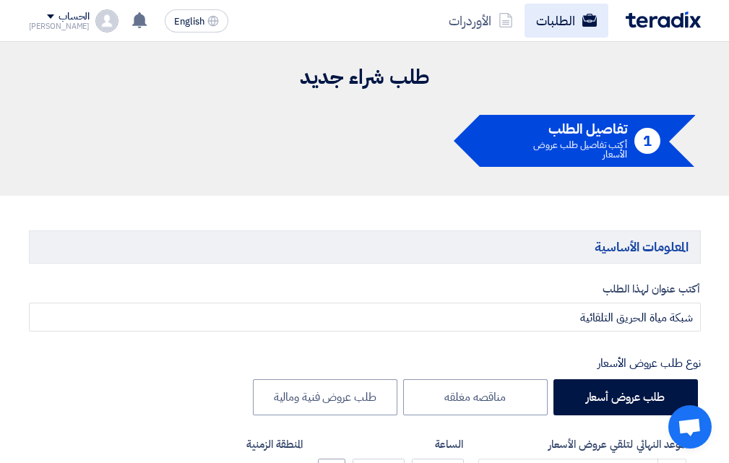
click at [558, 19] on link "الطلبات" at bounding box center [566, 21] width 84 height 34
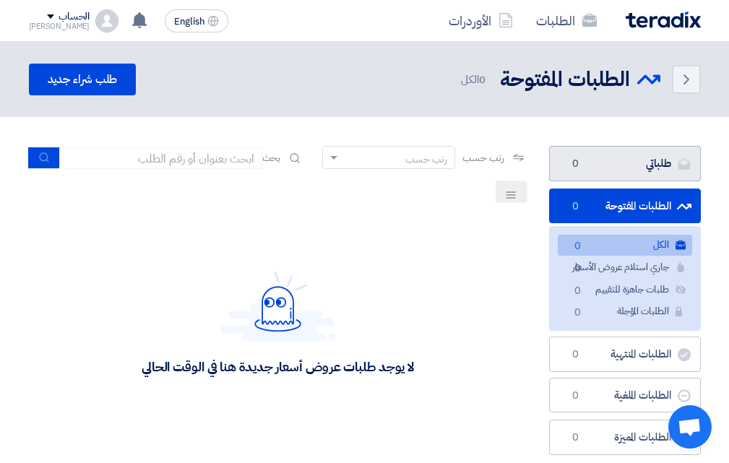
click at [633, 173] on link "طلباتي طلباتي 0" at bounding box center [625, 163] width 152 height 35
